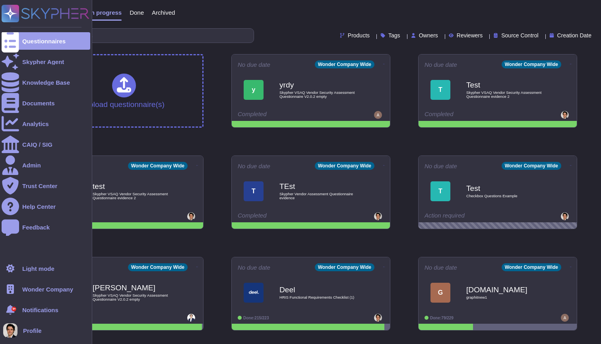
click at [41, 330] on span "Profile" at bounding box center [32, 330] width 19 height 6
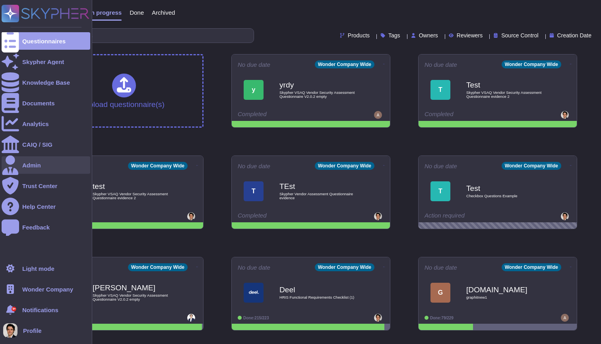
click at [52, 166] on div "Admin" at bounding box center [46, 164] width 89 height 17
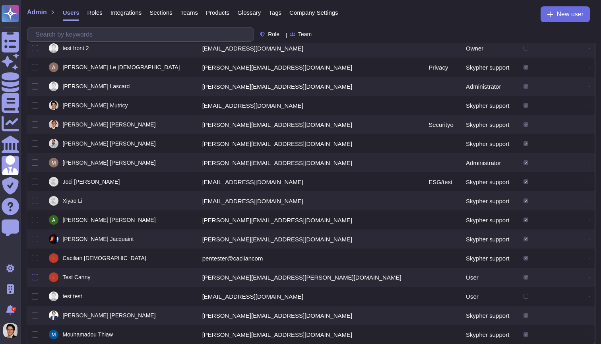
scroll to position [41, 0]
click at [402, 17] on span "New user" at bounding box center [569, 14] width 27 height 6
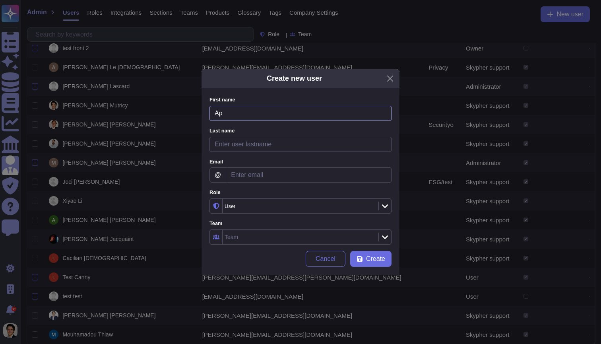
type input "A"
type input "[PERSON_NAME]"
type input "<"
type input "Mutricy"
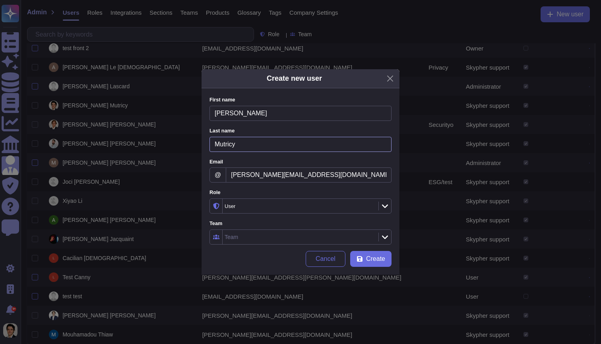
type input "[PERSON_NAME][EMAIL_ADDRESS][DOMAIN_NAME]"
click at [307, 150] on input "Mutricy" at bounding box center [300, 144] width 182 height 15
click at [379, 258] on span "Create" at bounding box center [375, 258] width 19 height 6
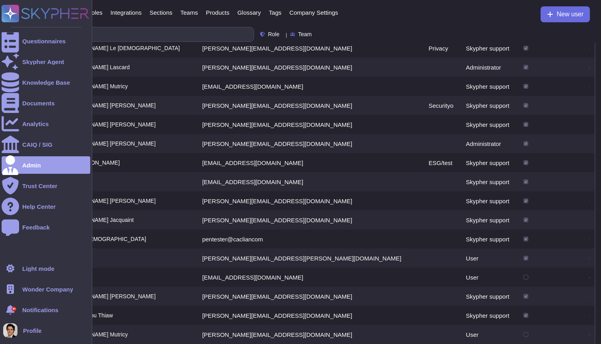
scroll to position [60, 0]
click at [23, 328] on span "Profile" at bounding box center [32, 330] width 19 height 6
